Goal: Task Accomplishment & Management: Use online tool/utility

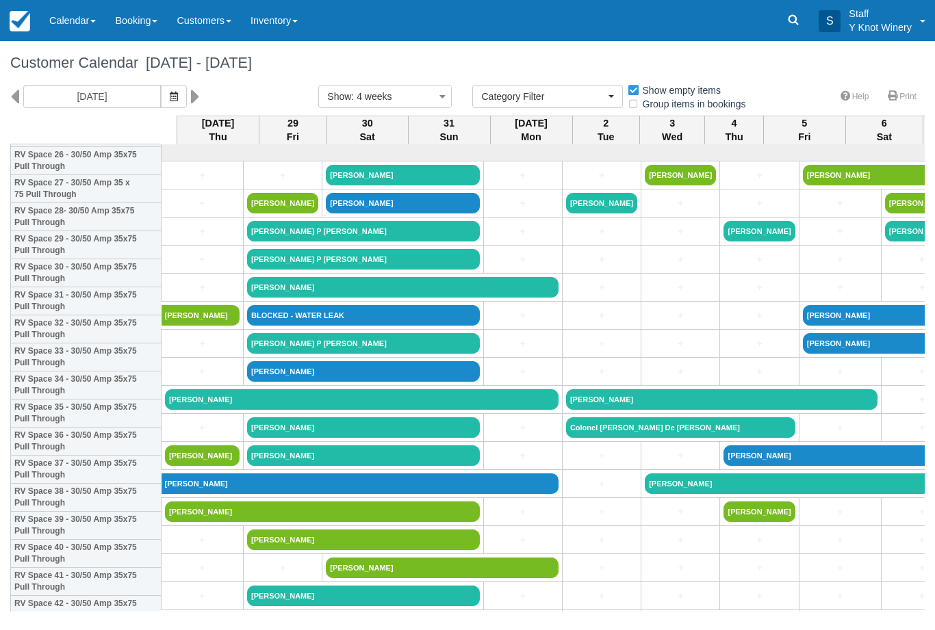
select select
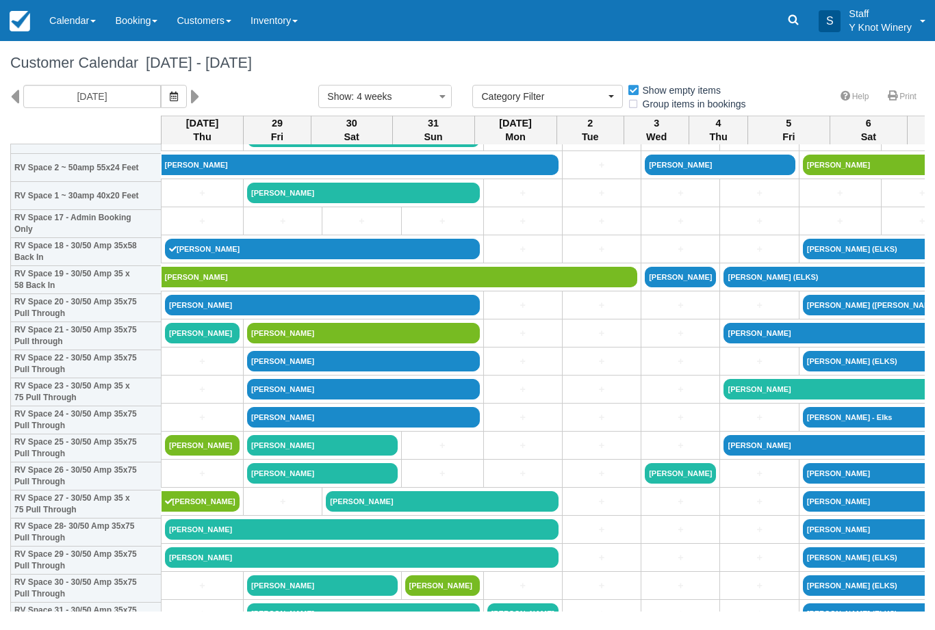
scroll to position [454, 0]
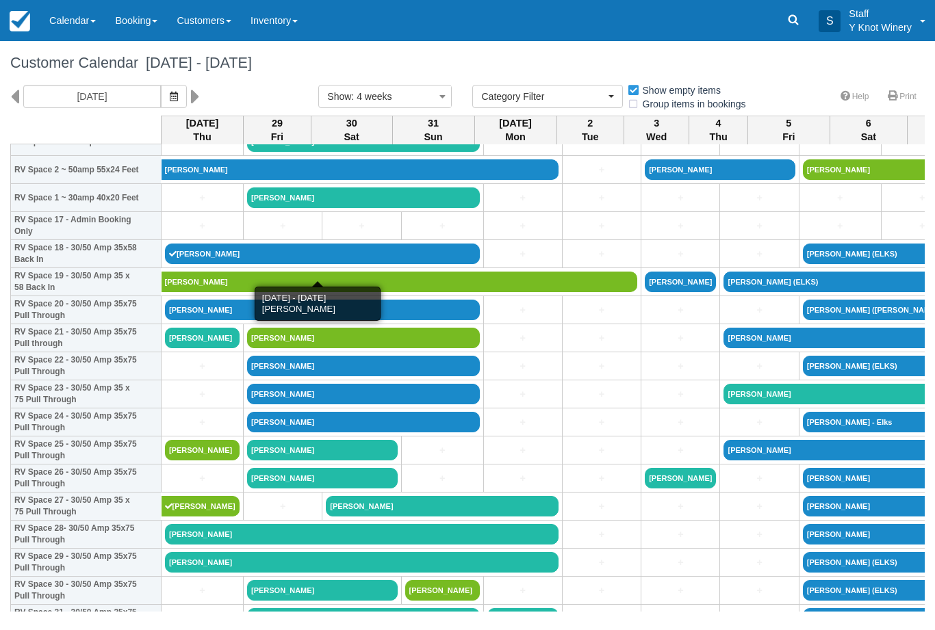
click at [232, 264] on link "[PERSON_NAME]" at bounding box center [322, 254] width 315 height 21
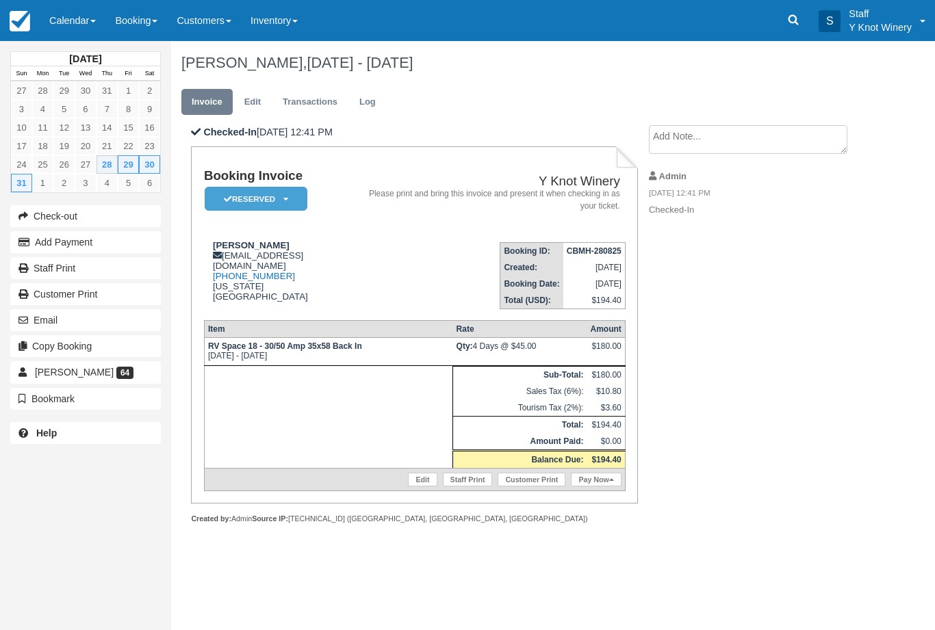
click at [31, 329] on button "Email" at bounding box center [85, 320] width 151 height 22
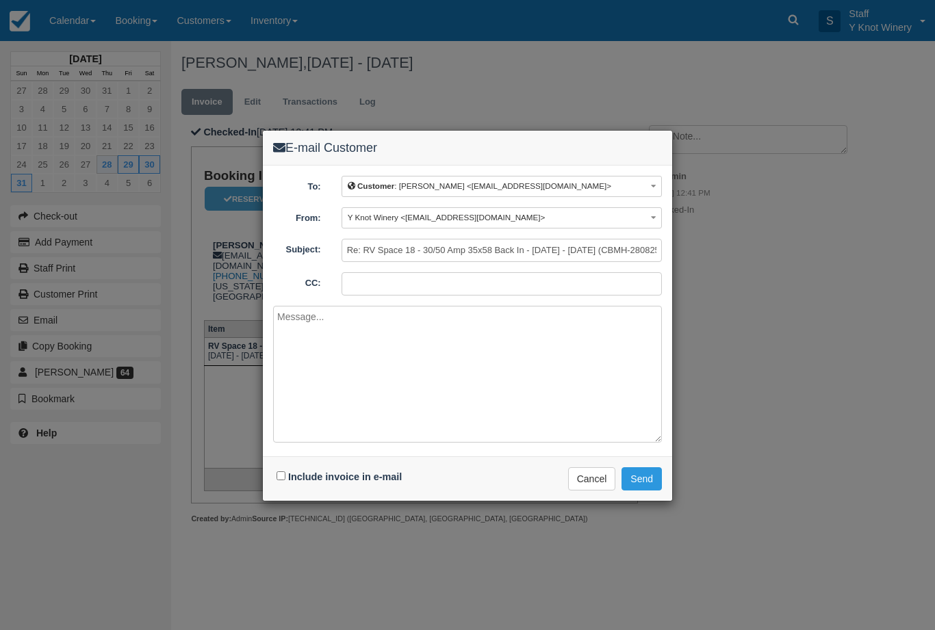
click at [285, 475] on input "Include invoice in e-mail" at bounding box center [280, 475] width 9 height 9
checkbox input "true"
click at [650, 480] on button "Send" at bounding box center [641, 478] width 40 height 23
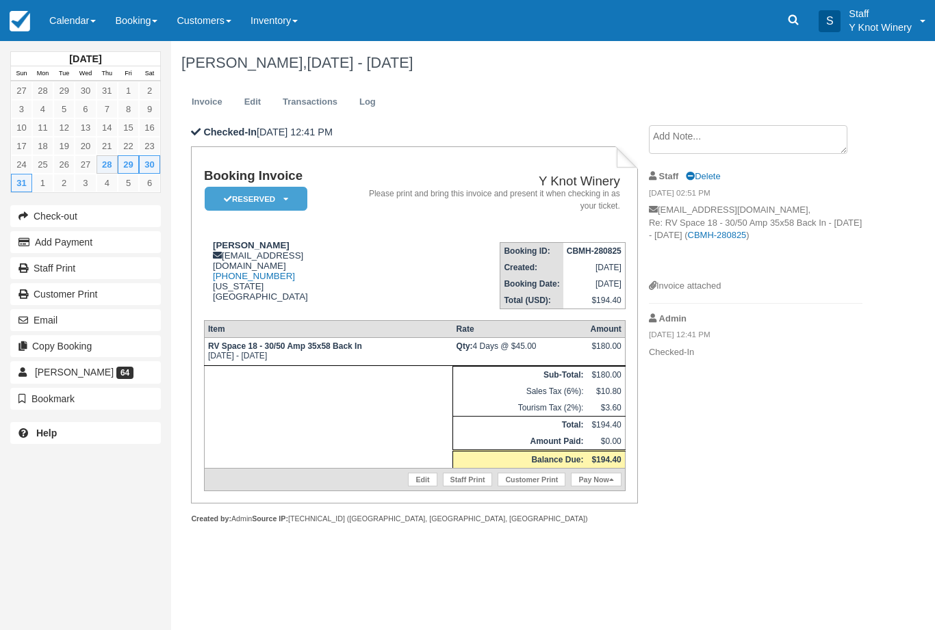
click at [77, 29] on link "Calendar" at bounding box center [73, 20] width 66 height 41
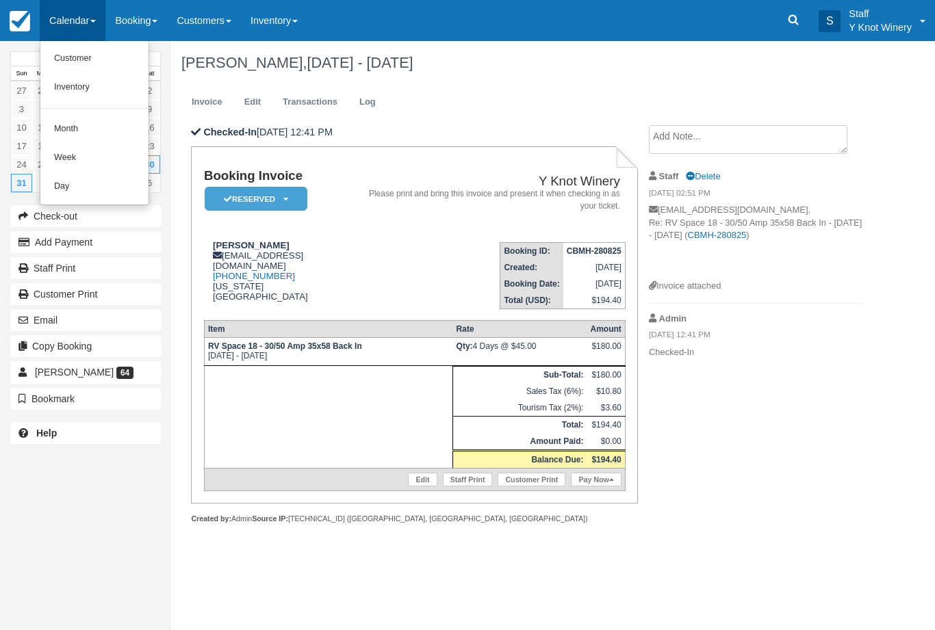
click at [91, 60] on link "Customer" at bounding box center [94, 58] width 108 height 29
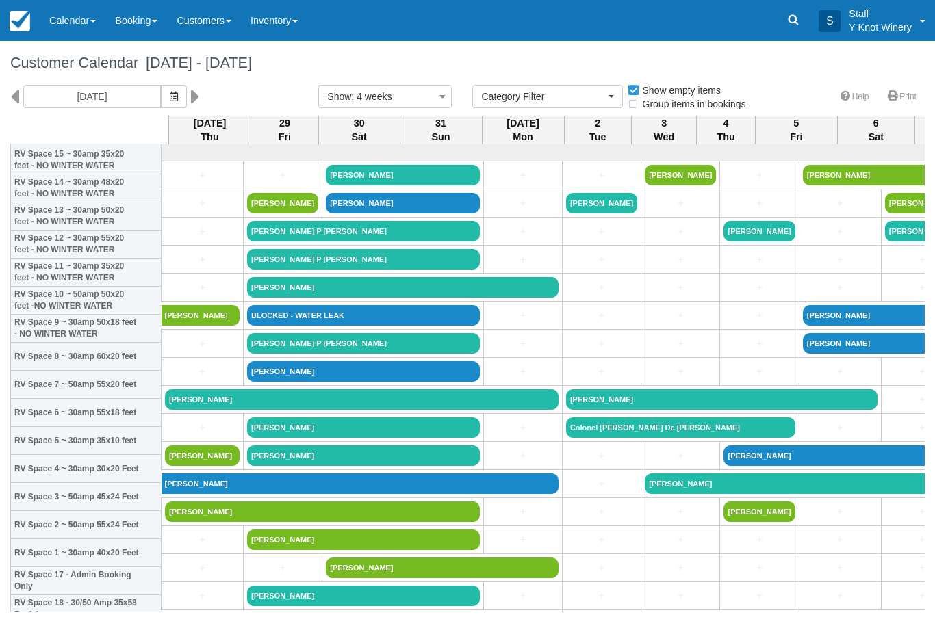
select select
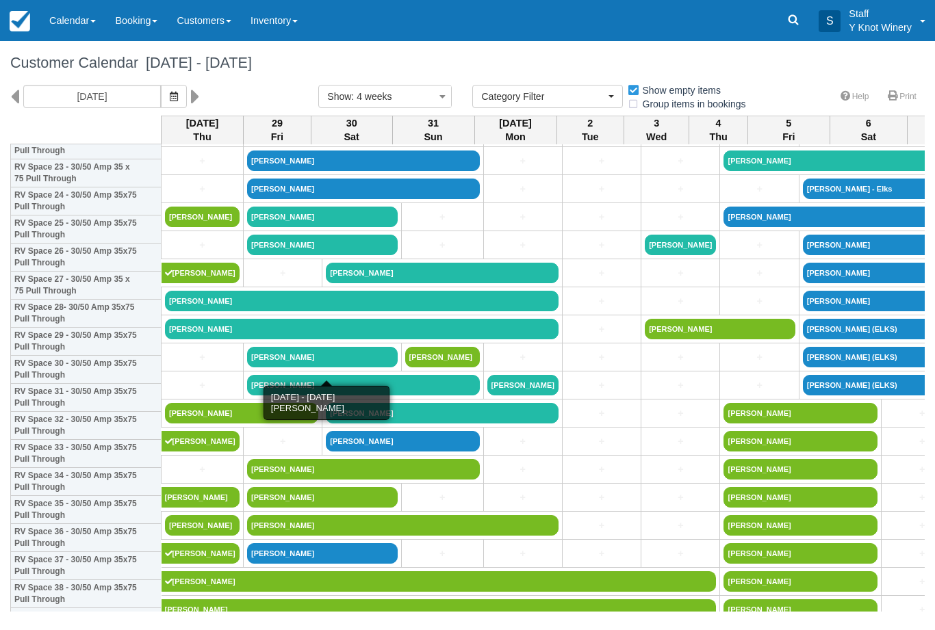
scroll to position [675, 0]
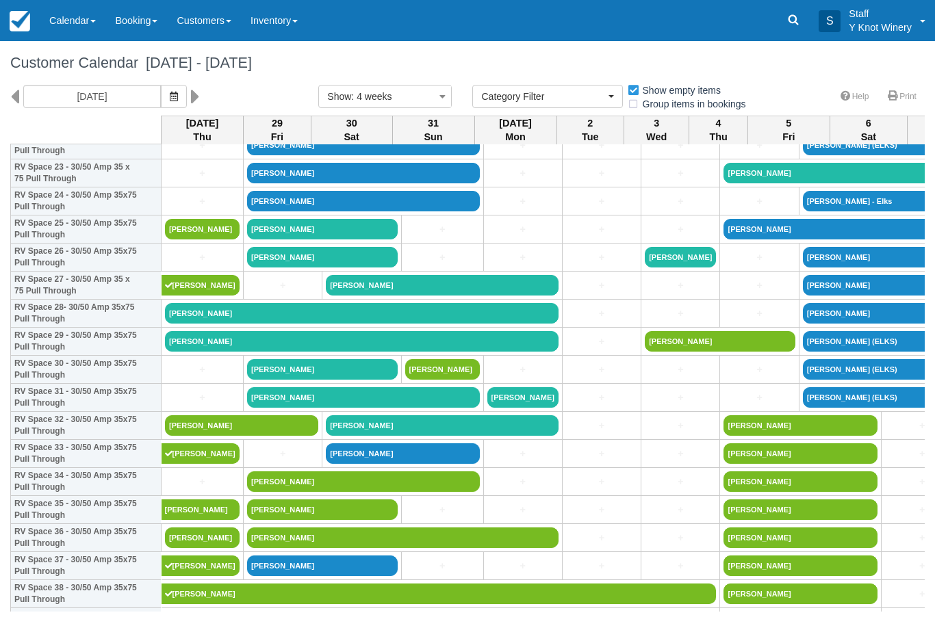
click at [206, 239] on link "[PERSON_NAME]" at bounding box center [202, 229] width 75 height 21
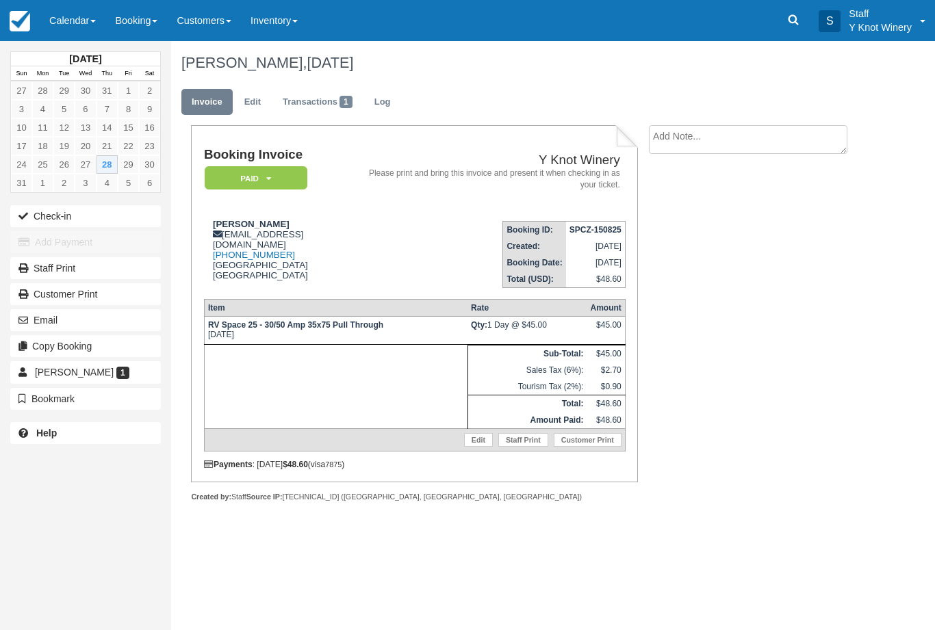
click at [74, 208] on button "Check-in" at bounding box center [85, 216] width 151 height 22
